Goal: Find specific page/section

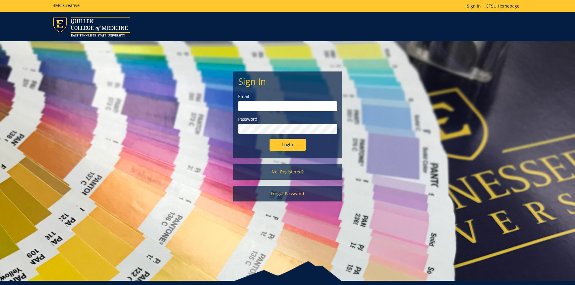
type input "[EMAIL_ADDRESS][DOMAIN_NAME]"
click at [297, 141] on input "Login" at bounding box center [287, 145] width 36 height 12
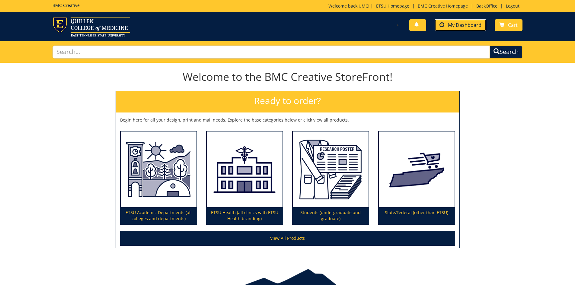
click at [463, 26] on span "My Dashboard" at bounding box center [464, 25] width 33 height 7
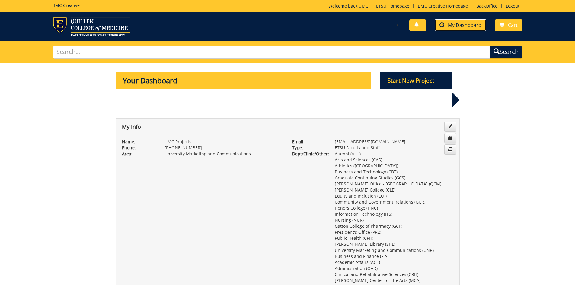
click at [449, 21] on link "My Dashboard" at bounding box center [461, 25] width 52 height 12
click at [95, 53] on input "text" at bounding box center [272, 52] width 438 height 13
type input "diploma"
click at [489, 46] on button "Search" at bounding box center [505, 52] width 33 height 13
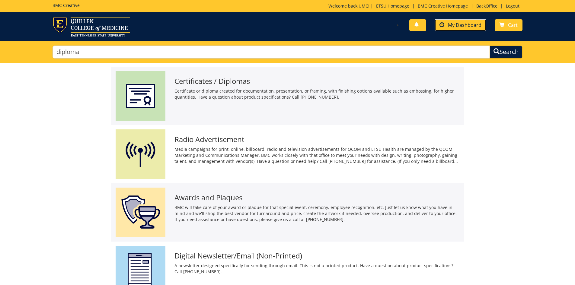
click at [452, 22] on span "My Dashboard" at bounding box center [464, 25] width 33 height 7
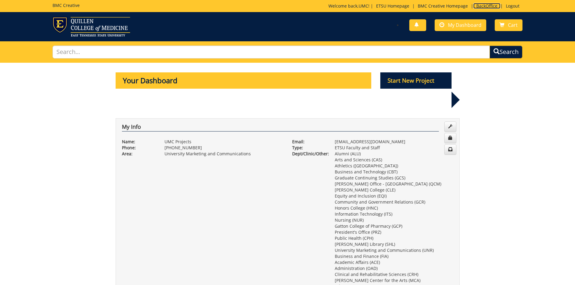
click at [484, 5] on link "BackOffice" at bounding box center [486, 6] width 27 height 6
